Goal: Communication & Community: Answer question/provide support

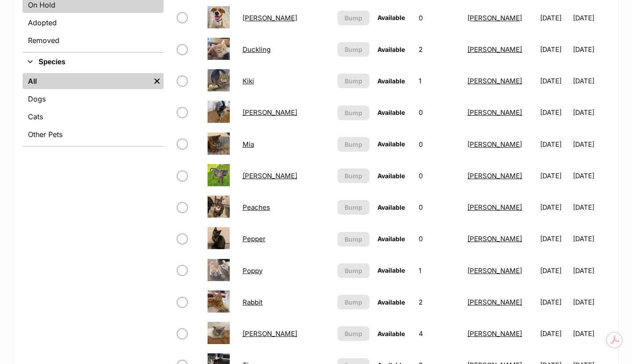
scroll to position [251, 0]
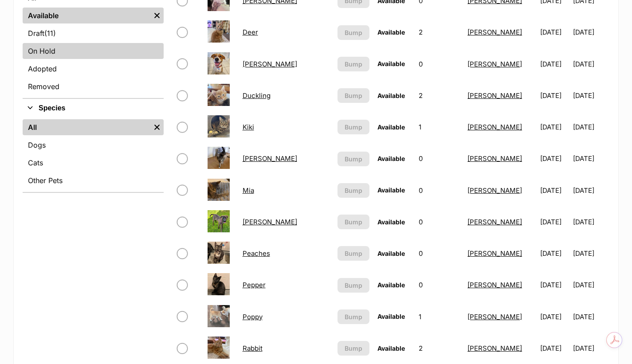
click at [77, 51] on link "On Hold" at bounding box center [93, 51] width 141 height 16
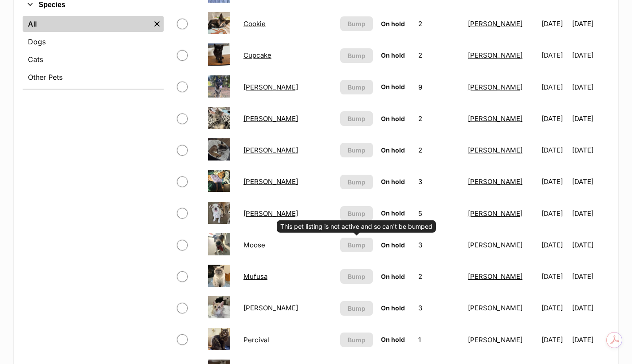
scroll to position [384, 0]
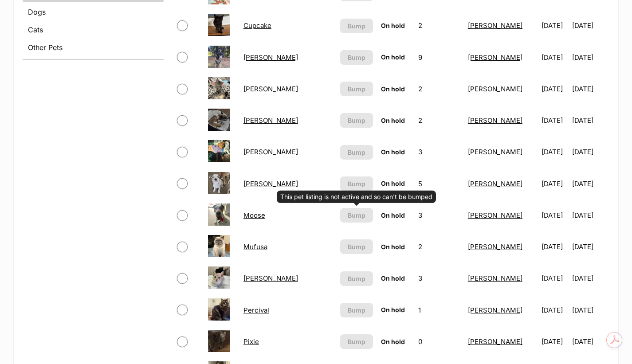
click at [267, 245] on link "Mufusa" at bounding box center [255, 247] width 24 height 8
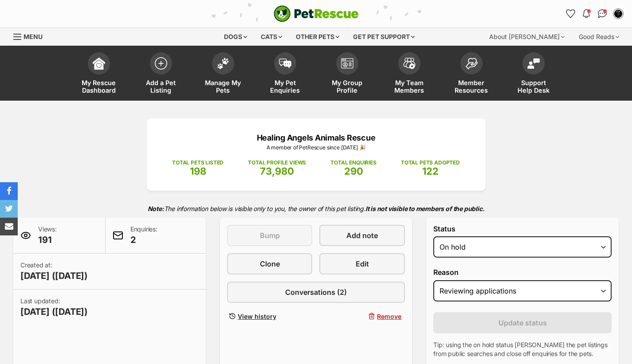
click at [347, 295] on link "Conversations (2)" at bounding box center [316, 292] width 178 height 21
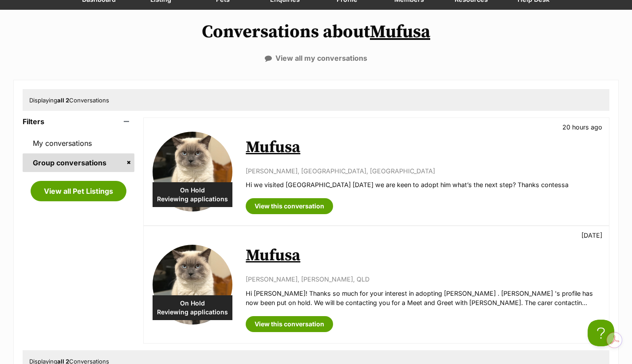
scroll to position [103, 0]
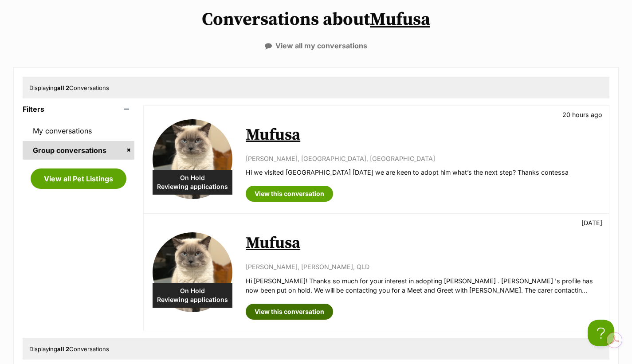
click at [306, 315] on link "View this conversation" at bounding box center [289, 312] width 87 height 16
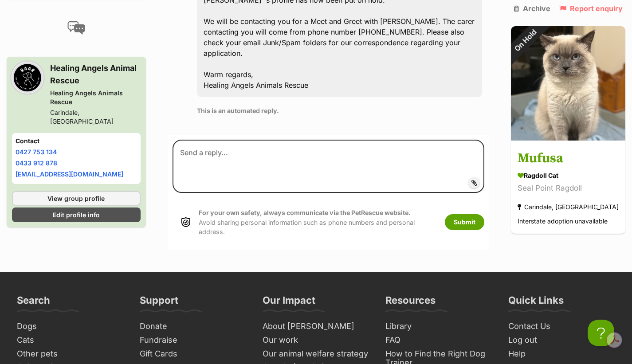
scroll to position [608, 0]
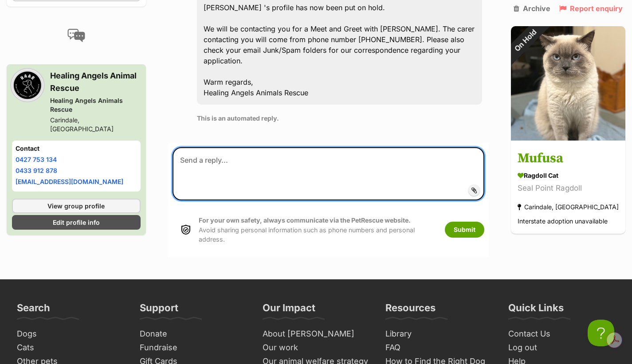
drag, startPoint x: 218, startPoint y: 101, endPoint x: 213, endPoint y: 106, distance: 6.6
click at [217, 147] on textarea at bounding box center [328, 173] width 312 height 53
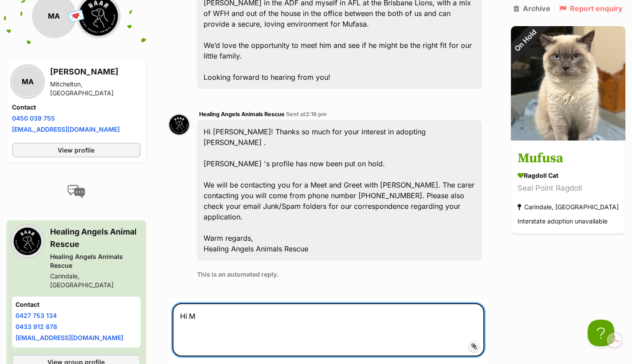
scroll to position [446, 0]
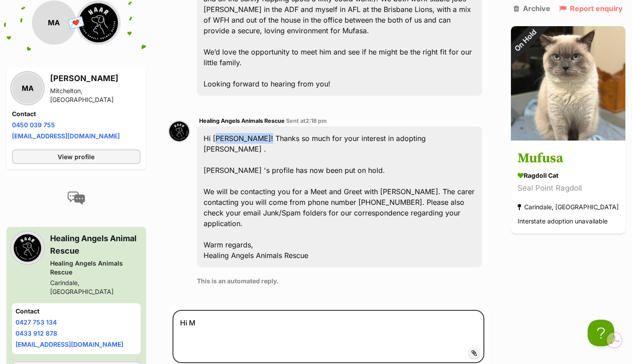
drag, startPoint x: 215, startPoint y: 105, endPoint x: 265, endPoint y: 106, distance: 50.1
click at [265, 126] on div "Hi [PERSON_NAME]! Thanks so much for your interest in adopting [PERSON_NAME] . …" at bounding box center [339, 196] width 285 height 141
copy div "[PERSON_NAME]"
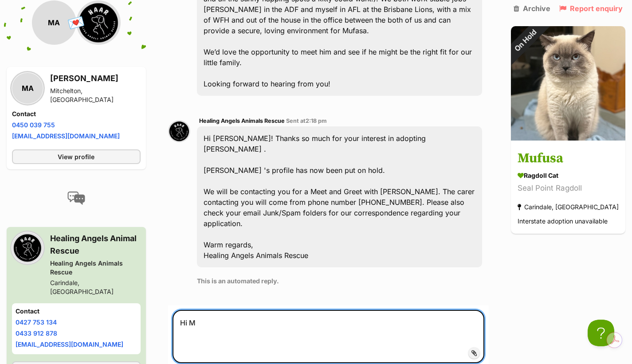
click at [234, 310] on textarea "Hi M" at bounding box center [328, 336] width 312 height 53
paste textarea "[PERSON_NAME]"
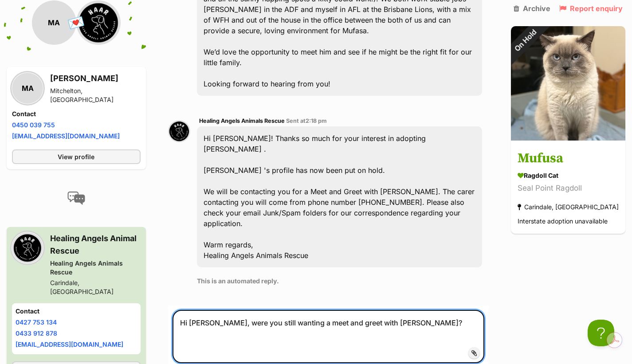
type textarea "Hi [PERSON_NAME], were you still wanting a meet and greet with [PERSON_NAME]?"
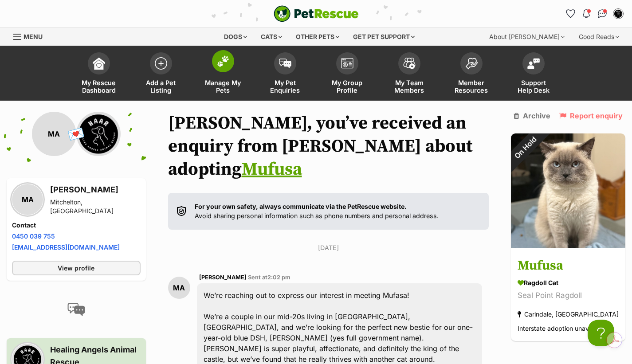
click at [225, 64] on img at bounding box center [223, 61] width 12 height 12
